Goal: Task Accomplishment & Management: Manage account settings

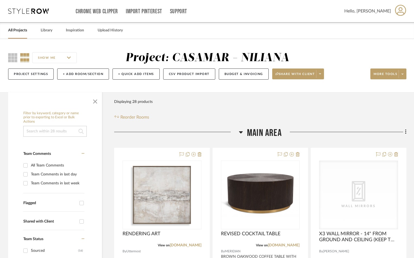
click at [14, 28] on link "All Projects" at bounding box center [17, 30] width 19 height 7
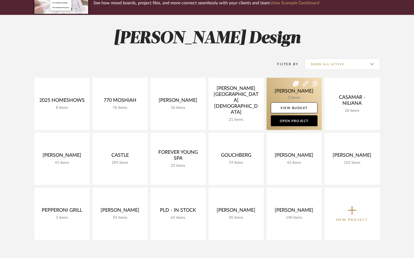
scroll to position [72, 0]
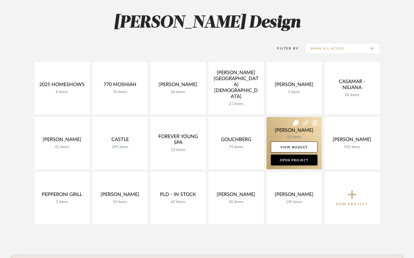
click at [297, 134] on link at bounding box center [294, 143] width 55 height 52
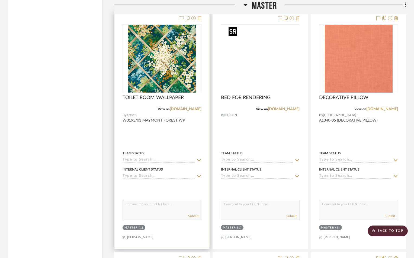
scroll to position [1193, 0]
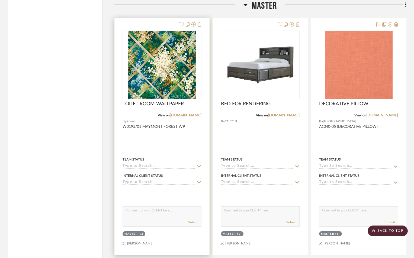
click at [158, 166] on input at bounding box center [159, 166] width 72 height 5
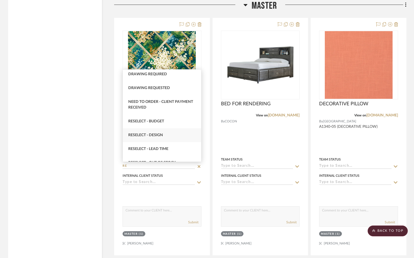
scroll to position [145, 0]
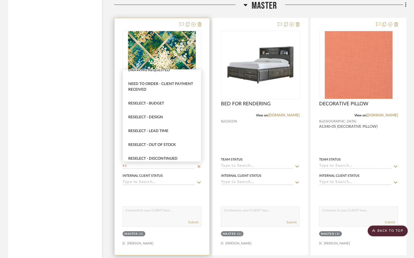
type input "R"
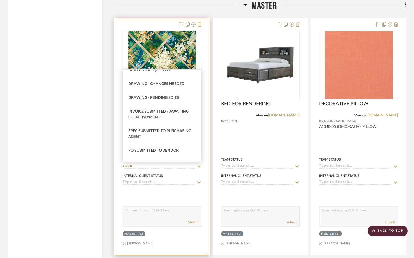
scroll to position [0, 0]
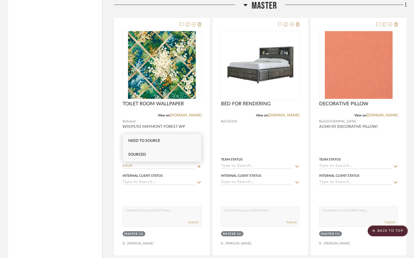
type input "SOUR"
click at [140, 152] on div "Sourced" at bounding box center [162, 155] width 78 height 14
type input "8/14/2025"
type input "Sourced"
click at [246, 5] on icon at bounding box center [246, 5] width 4 height 2
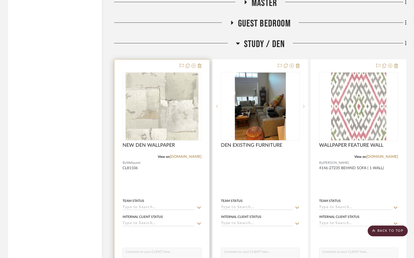
click at [143, 209] on input at bounding box center [159, 208] width 72 height 5
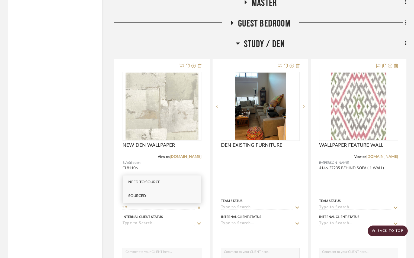
type input "SO"
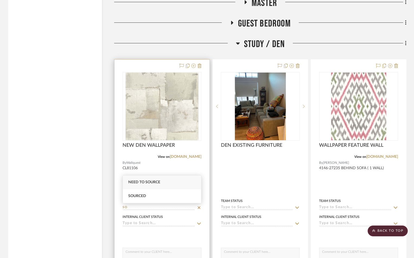
click at [143, 196] on span "Sourced" at bounding box center [137, 196] width 18 height 4
type input "8/14/2025"
type input "Sourced"
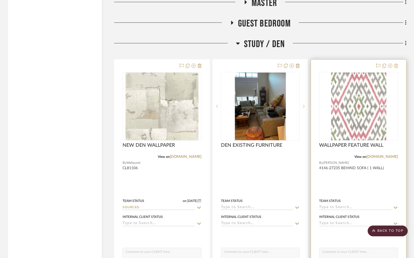
click at [396, 66] on icon at bounding box center [396, 66] width 4 height 4
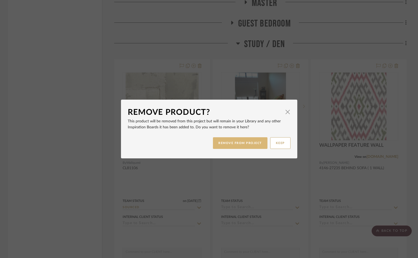
click at [224, 145] on button "REMOVE FROM PROJECT" at bounding box center [240, 144] width 55 height 12
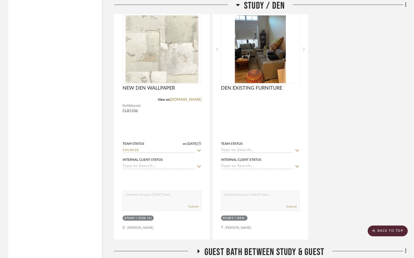
scroll to position [1169, 0]
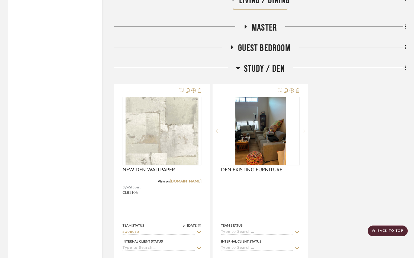
click at [246, 26] on icon at bounding box center [246, 27] width 2 height 4
